Goal: Information Seeking & Learning: Find specific page/section

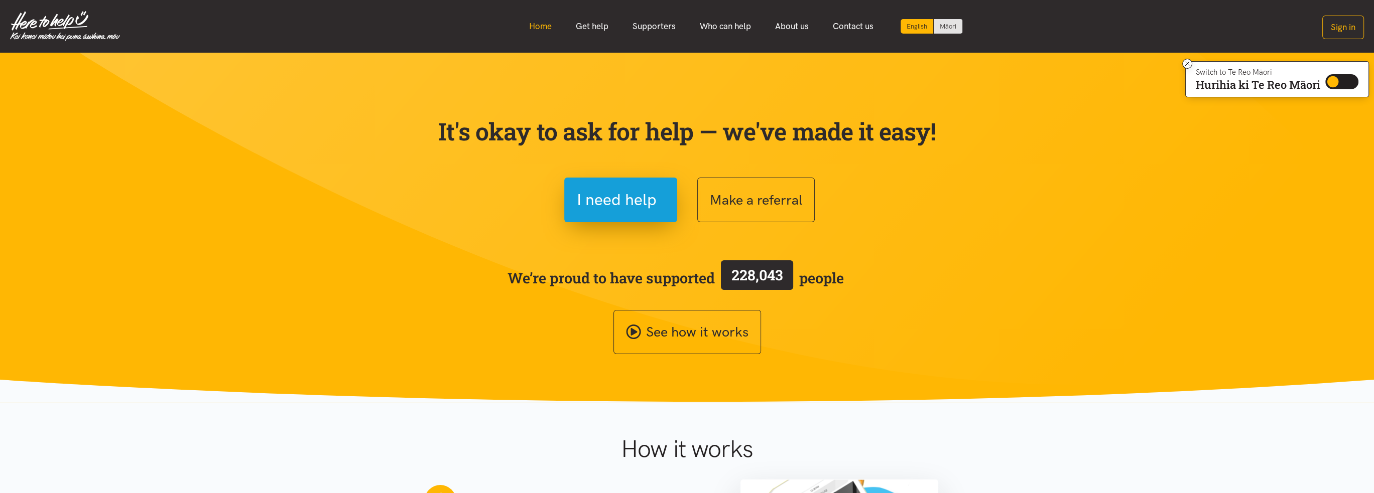
click at [539, 28] on link "Home" at bounding box center [540, 27] width 47 height 22
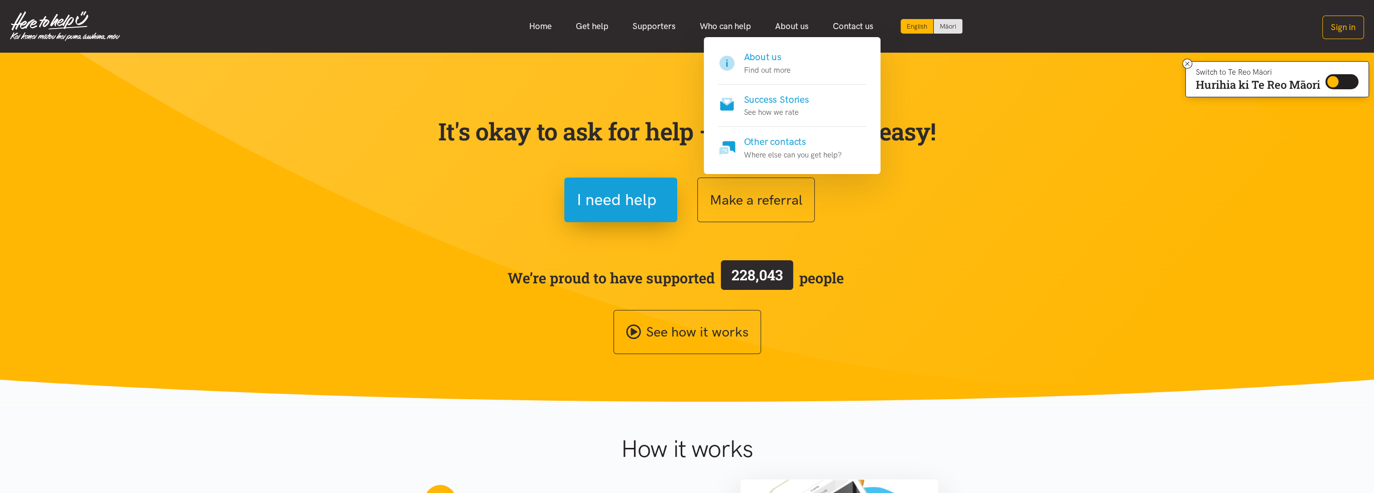
click at [767, 53] on h4 "About us" at bounding box center [767, 57] width 47 height 14
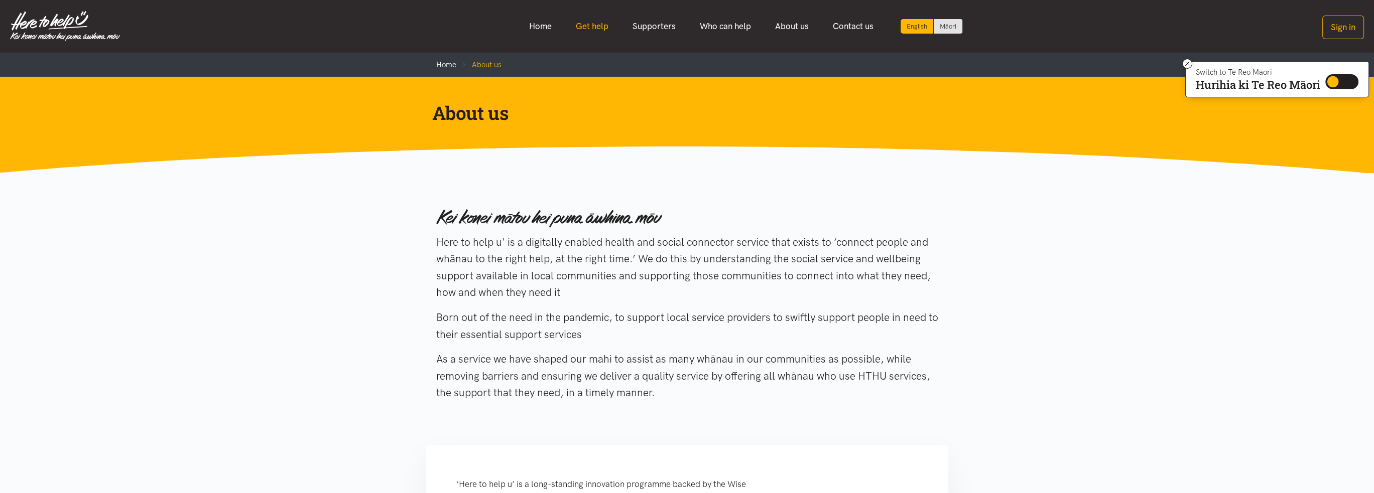
click at [590, 29] on link "Get help" at bounding box center [592, 27] width 57 height 22
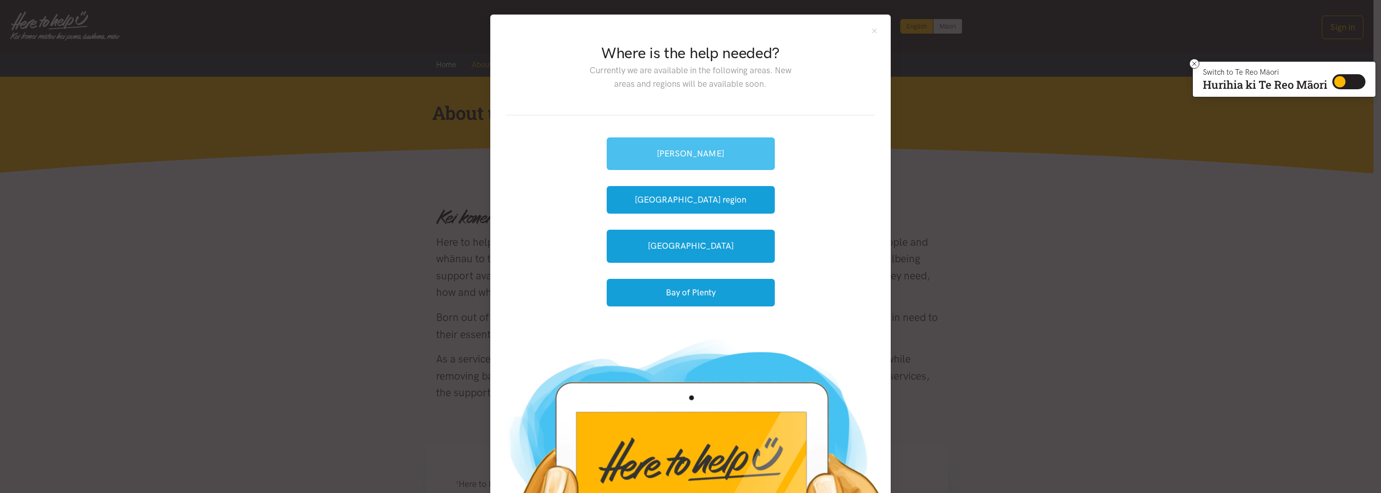
scroll to position [74, 0]
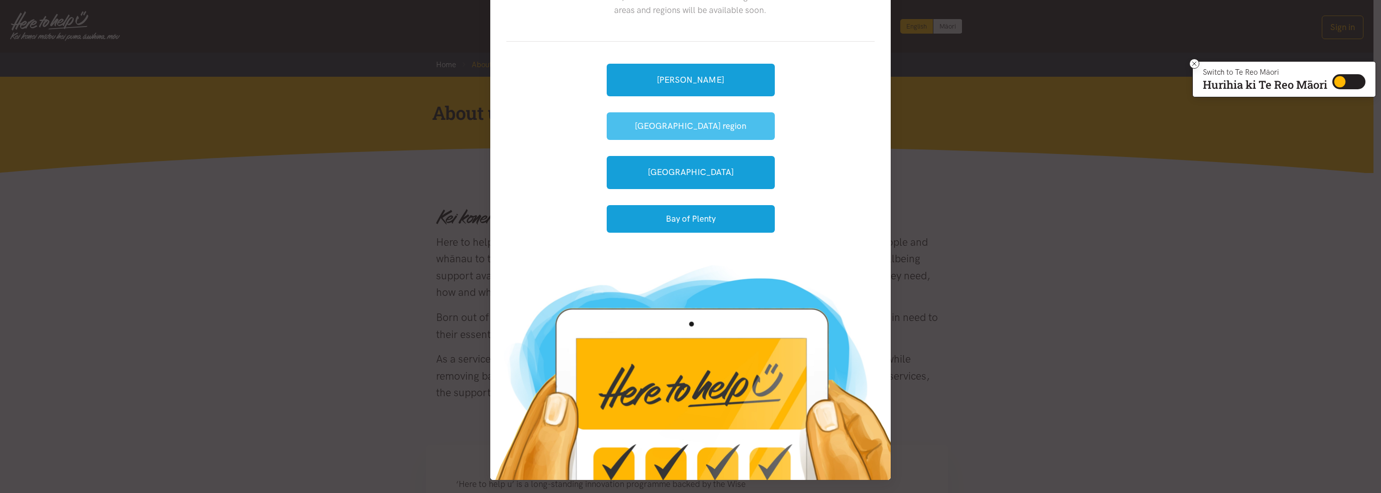
click at [685, 119] on button "[GEOGRAPHIC_DATA] region" at bounding box center [691, 126] width 168 height 28
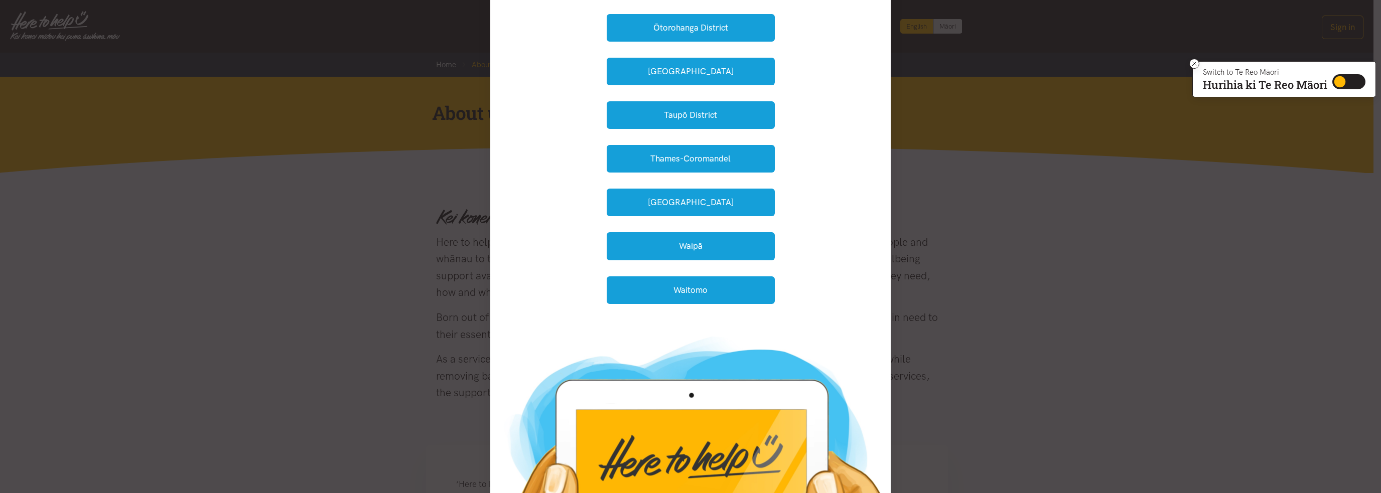
scroll to position [357, 0]
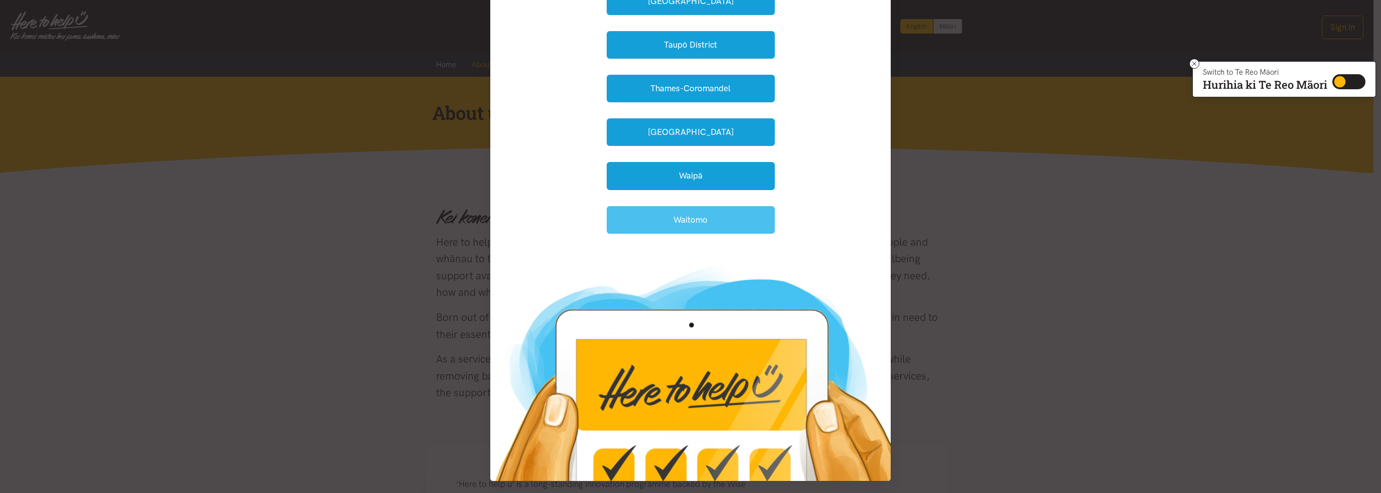
click at [669, 216] on button "Waitomo" at bounding box center [691, 220] width 168 height 28
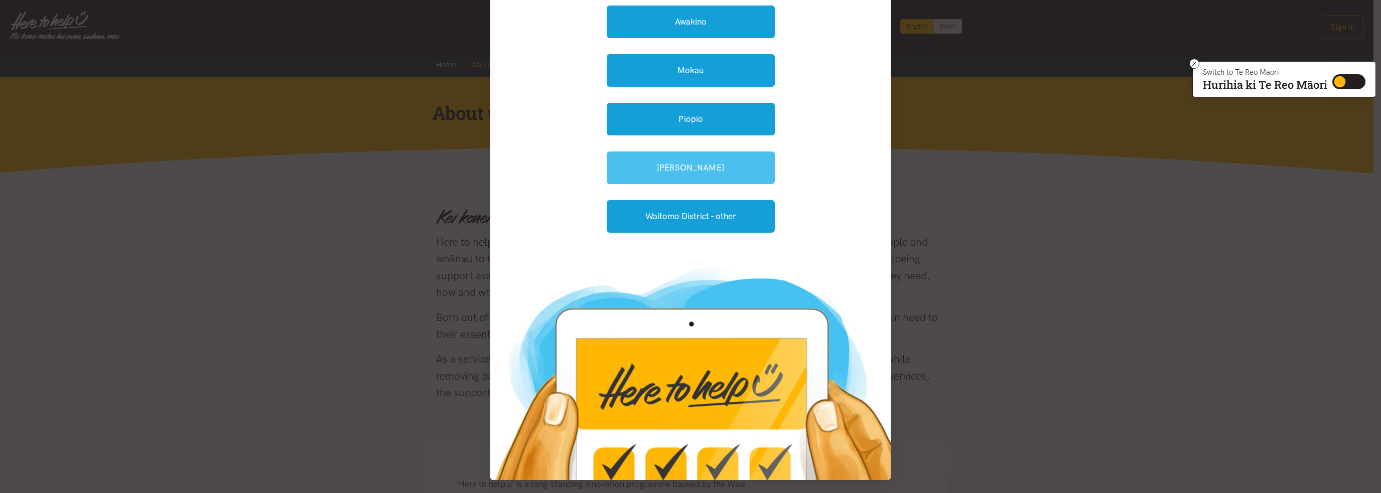
click at [656, 166] on link "Te Kuiti" at bounding box center [691, 168] width 168 height 33
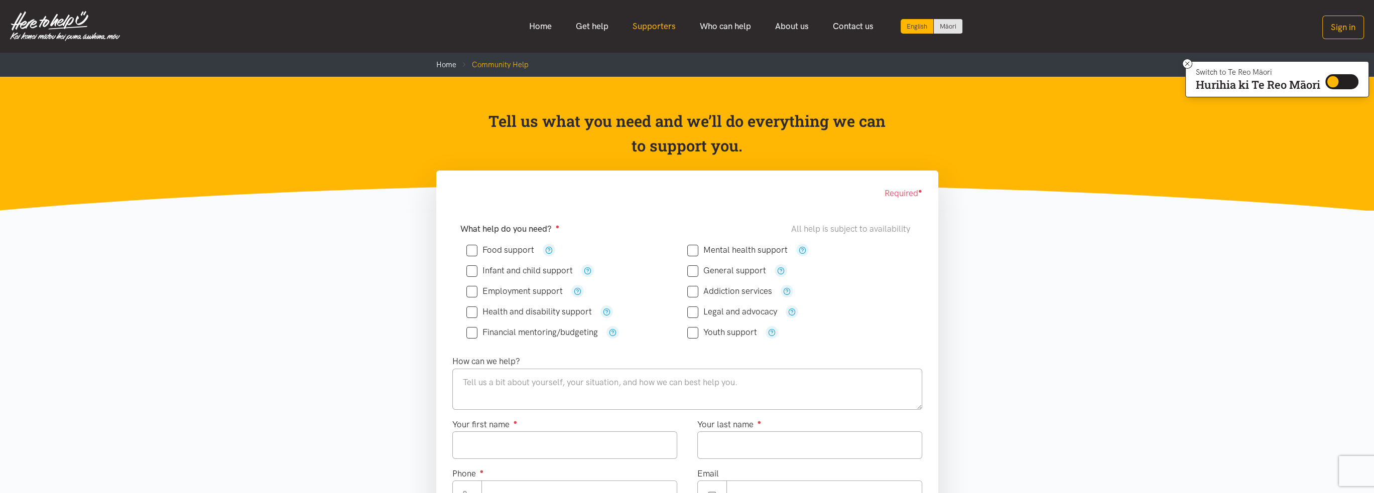
click at [649, 25] on link "Supporters" at bounding box center [653, 27] width 67 height 22
